Goal: Task Accomplishment & Management: Manage account settings

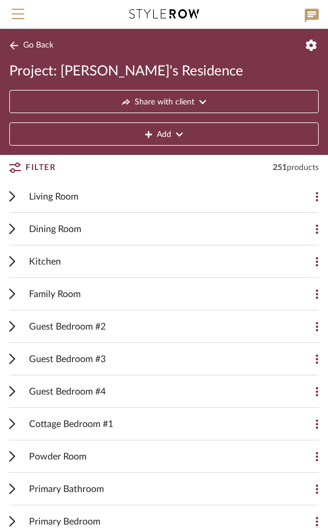
click at [146, 134] on icon at bounding box center [148, 135] width 7 height 8
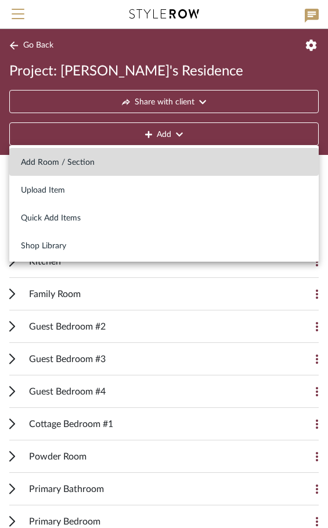
click at [108, 157] on button "Add Room / Section" at bounding box center [163, 162] width 309 height 28
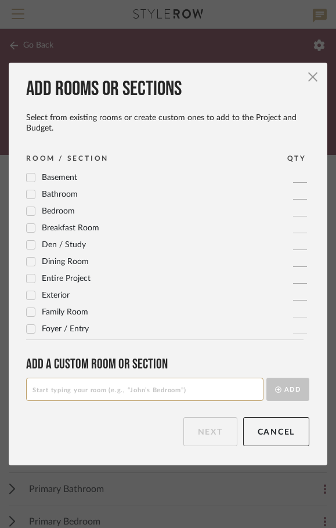
click at [70, 386] on input at bounding box center [144, 389] width 237 height 23
type input "Laundry Vestibule"
click at [273, 394] on button "Add" at bounding box center [287, 389] width 43 height 23
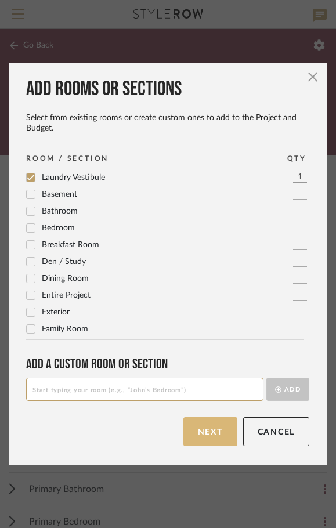
click at [212, 427] on button "Next" at bounding box center [210, 431] width 54 height 29
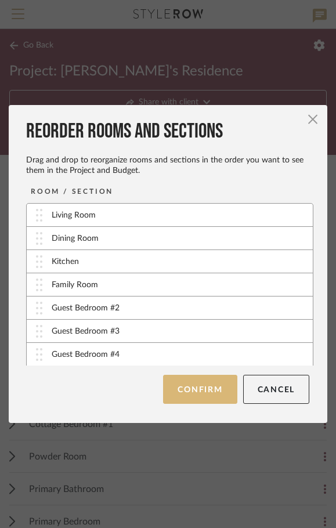
click at [190, 390] on button "Confirm" at bounding box center [200, 389] width 74 height 29
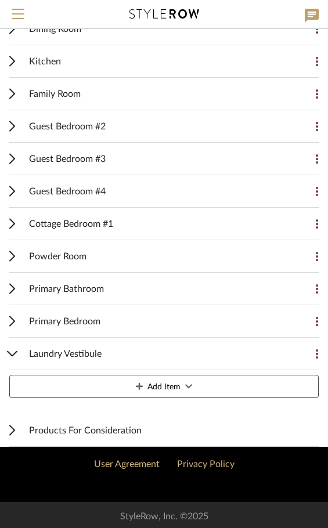
scroll to position [220, 0]
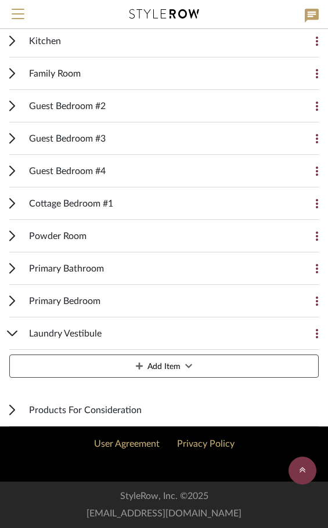
click at [75, 326] on div "Laundry Vestibule" at bounding box center [155, 333] width 252 height 32
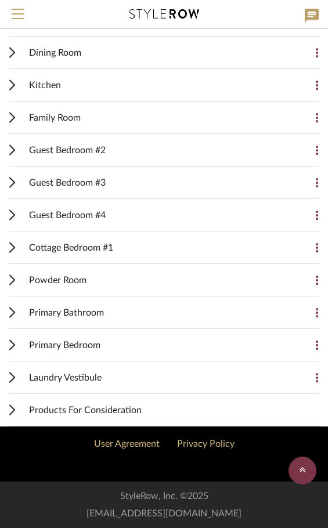
scroll to position [176, 0]
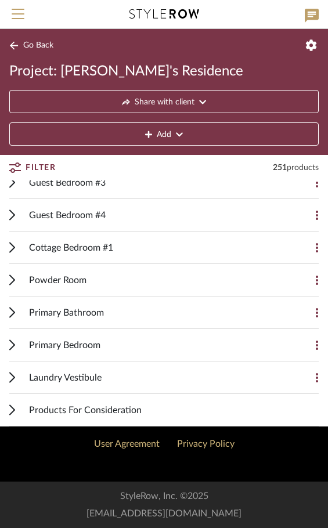
click at [52, 373] on span "Laundry Vestibule" at bounding box center [65, 378] width 73 height 14
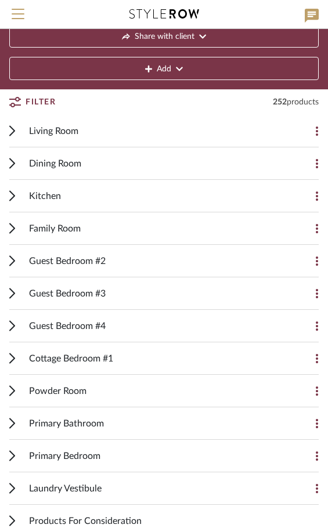
scroll to position [144, 0]
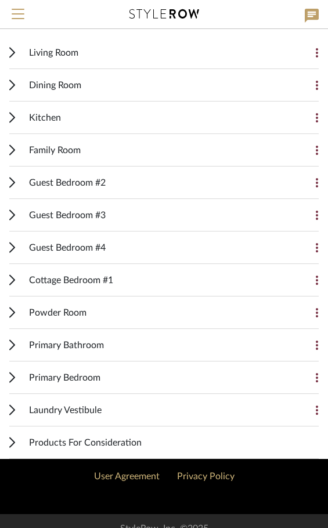
click at [41, 404] on span "Laundry Vestibule" at bounding box center [65, 410] width 73 height 14
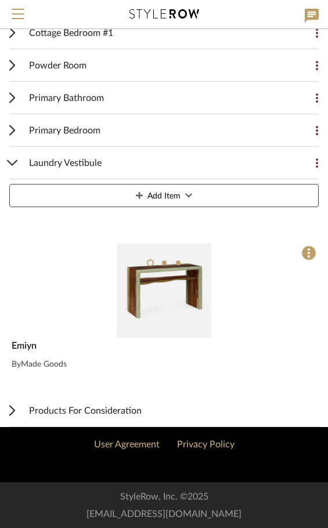
scroll to position [392, 0]
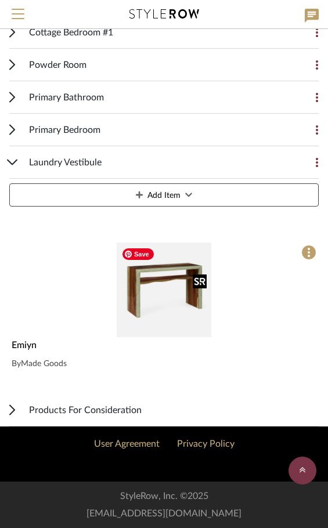
click at [159, 291] on img "0" at bounding box center [164, 290] width 95 height 95
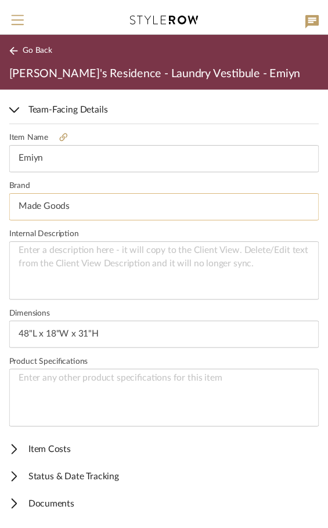
scroll to position [295, 0]
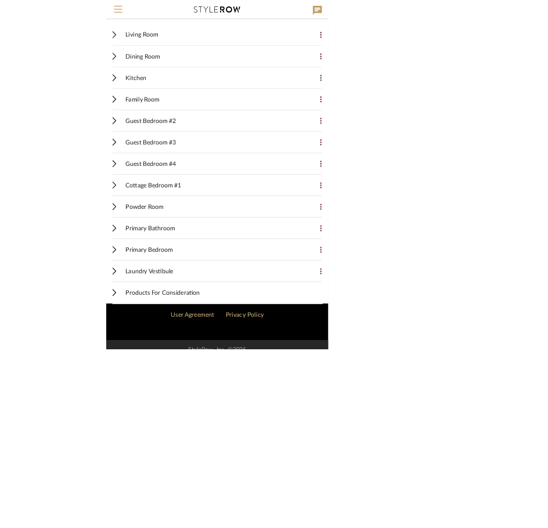
scroll to position [139, 0]
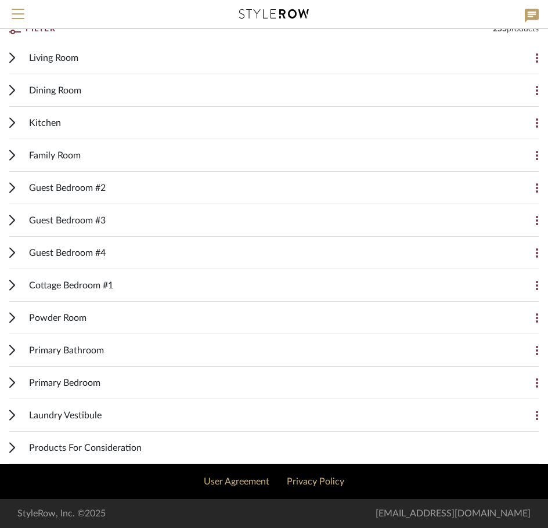
click at [90, 404] on div "Laundry Vestibule" at bounding box center [265, 415] width 472 height 32
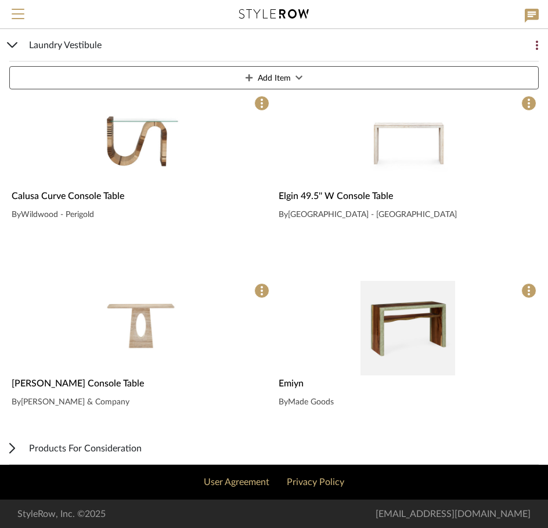
scroll to position [541, 0]
